Goal: Find specific page/section: Find specific page/section

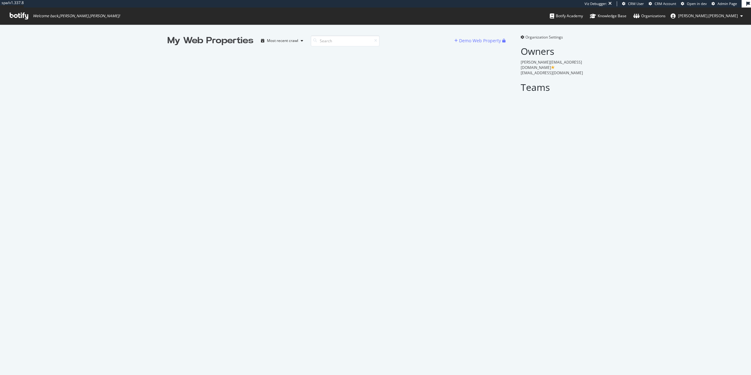
scroll to position [375, 751]
click at [195, 346] on div "My Web Properties Most recent crawl Demo Web Property Organization Settings Own…" at bounding box center [375, 199] width 751 height 350
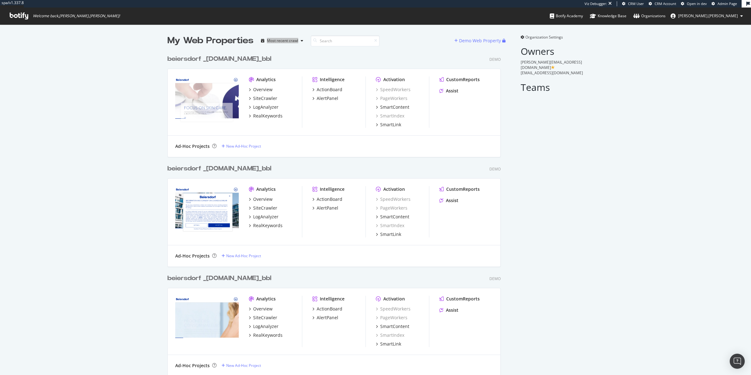
scroll to position [10136, 338]
click at [327, 48] on div "beiersdorf _[DOMAIN_NAME]_bbl Demo Analytics Overview SiteCrawler LogAnalyzer R…" at bounding box center [336, 102] width 338 height 110
click at [333, 39] on input at bounding box center [345, 40] width 69 height 11
type input "t"
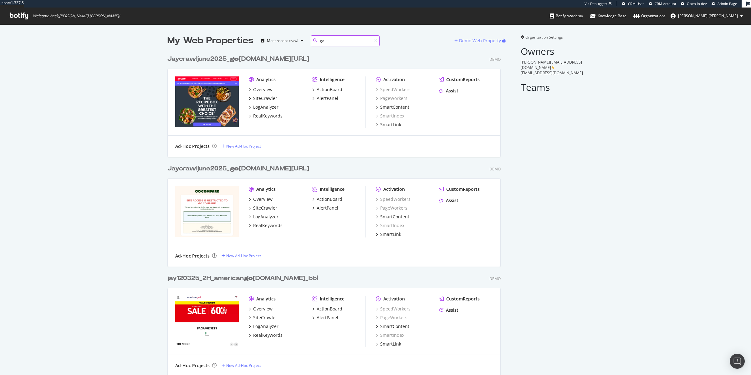
scroll to position [1205, 338]
type input "go"
click at [248, 168] on div "Jaycrawljune2025_ go [DOMAIN_NAME][URL]" at bounding box center [238, 168] width 142 height 9
